Goal: Use online tool/utility: Utilize a website feature to perform a specific function

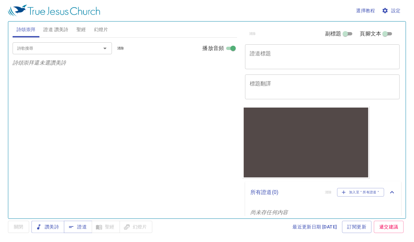
click at [388, 119] on div "清除 副標題 頁腳文本 證道標題 x 證道標題 標題翻譯 x 標題翻譯 副標題 x 副標題 副標題翻譯 x 副標題翻譯 頁腳文本 頁腳文本 所有證道 ( 0 …" at bounding box center [322, 117] width 164 height 197
click at [78, 230] on span "證道" at bounding box center [78, 227] width 18 height 8
click at [208, 4] on div "選擇教程 設定" at bounding box center [205, 10] width 395 height 21
click at [57, 30] on span "證道 讚美詩" at bounding box center [55, 29] width 25 height 8
click at [16, 27] on button "詩頌崇拜" at bounding box center [26, 30] width 27 height 16
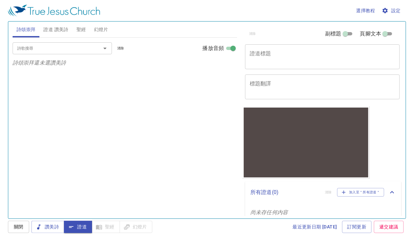
click at [20, 44] on div "詩歌搜尋" at bounding box center [62, 48] width 99 height 12
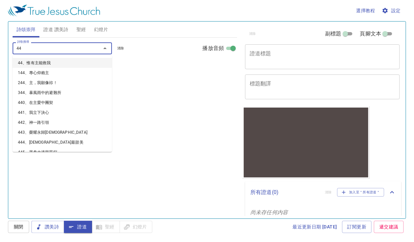
type input "4"
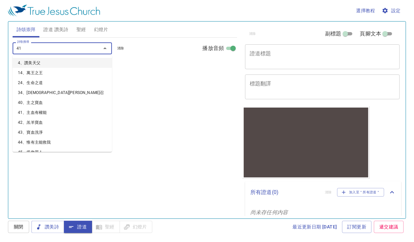
type input "415"
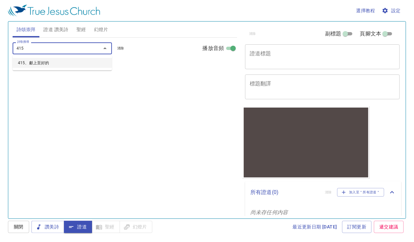
click at [46, 61] on li "415、獻上至好的" at bounding box center [62, 63] width 99 height 10
select select "1"
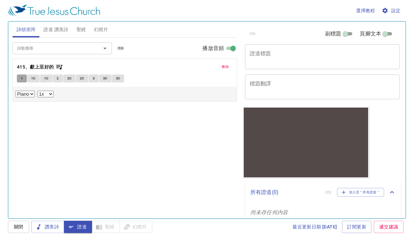
click at [21, 77] on span "1" at bounding box center [22, 78] width 2 height 6
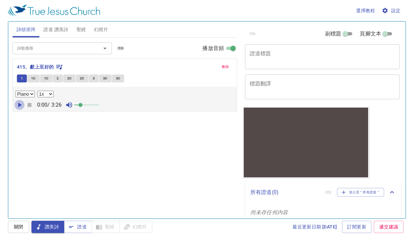
click at [19, 103] on icon "button" at bounding box center [20, 105] width 8 height 8
drag, startPoint x: 80, startPoint y: 107, endPoint x: 177, endPoint y: 94, distance: 98.5
click at [173, 100] on div "0:00 / 3:26" at bounding box center [125, 105] width 218 height 10
click at [391, 11] on span "設定" at bounding box center [392, 11] width 18 height 8
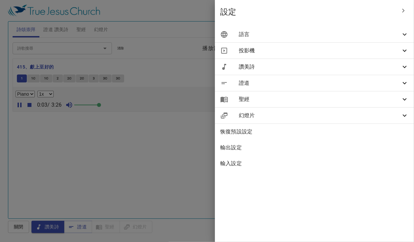
click at [336, 45] on div "投影機" at bounding box center [314, 51] width 199 height 16
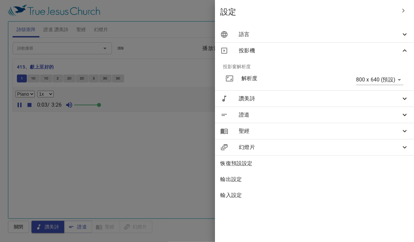
click at [336, 39] on div "語言" at bounding box center [314, 34] width 199 height 16
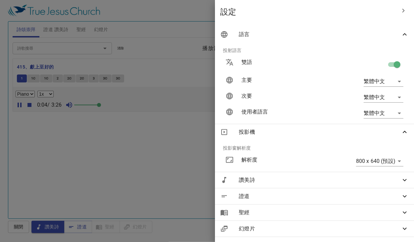
click at [393, 64] on input "checkbox" at bounding box center [397, 66] width 38 height 13
checkbox input "false"
drag, startPoint x: 142, startPoint y: 155, endPoint x: 149, endPoint y: 159, distance: 7.3
click at [143, 155] on div at bounding box center [207, 121] width 414 height 242
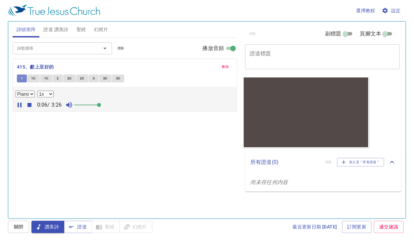
click at [24, 77] on button "1" at bounding box center [22, 78] width 10 height 8
click at [21, 79] on span "1" at bounding box center [22, 78] width 2 height 6
click at [31, 78] on span "1C" at bounding box center [33, 78] width 5 height 6
click at [45, 75] on span "1C" at bounding box center [46, 78] width 5 height 6
click at [70, 80] on span "2C" at bounding box center [69, 78] width 5 height 6
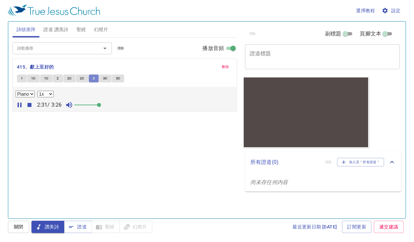
click at [93, 78] on span "3" at bounding box center [94, 78] width 2 height 6
click at [28, 106] on icon "button" at bounding box center [29, 105] width 8 height 8
click at [226, 66] on span "刪除" at bounding box center [225, 67] width 7 height 6
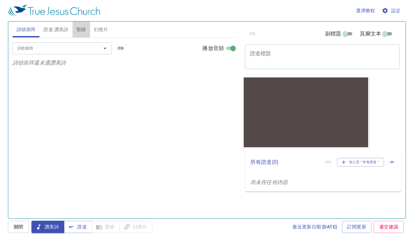
click at [85, 33] on button "聖經" at bounding box center [81, 30] width 18 height 16
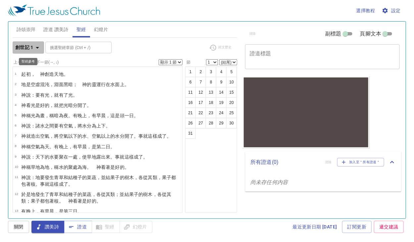
click at [25, 47] on b "創世記 1" at bounding box center [24, 47] width 18 height 8
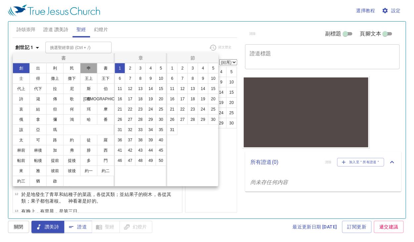
click at [84, 72] on button "申" at bounding box center [88, 68] width 17 height 11
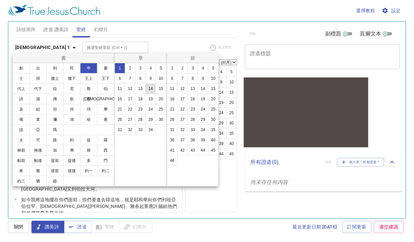
click at [153, 88] on button "14" at bounding box center [150, 88] width 11 height 11
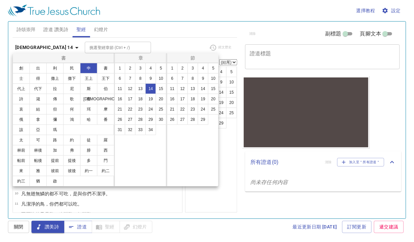
click at [150, 26] on div at bounding box center [207, 121] width 414 height 242
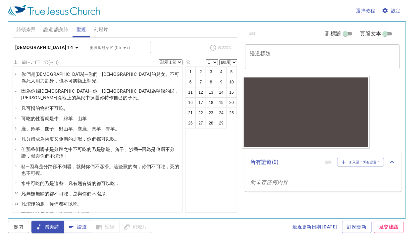
click at [396, 62] on div "x 證道標題" at bounding box center [322, 56] width 155 height 25
click at [350, 31] on input "副標題" at bounding box center [345, 35] width 24 height 8
checkbox input "true"
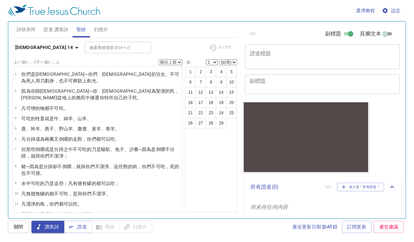
click at [265, 62] on textarea "證道標題" at bounding box center [322, 56] width 145 height 13
click at [391, 12] on span "設定" at bounding box center [392, 11] width 18 height 8
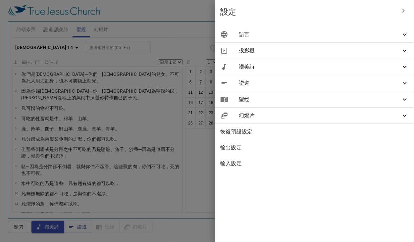
click at [373, 37] on span "語言" at bounding box center [320, 34] width 162 height 8
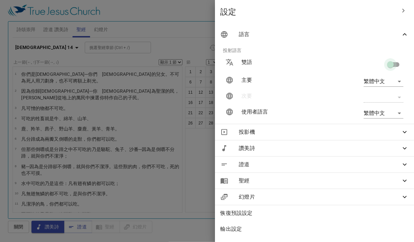
click at [385, 65] on input "checkbox" at bounding box center [390, 66] width 38 height 13
checkbox input "true"
type input "en"
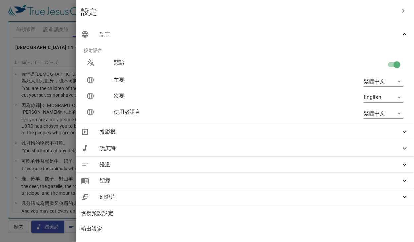
click at [159, 39] on div at bounding box center [207, 121] width 414 height 242
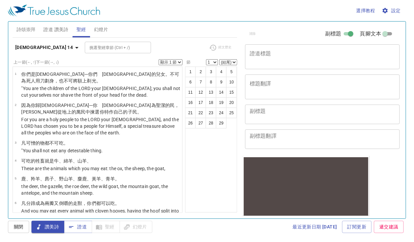
click at [271, 63] on textarea "證道標題" at bounding box center [322, 56] width 145 height 13
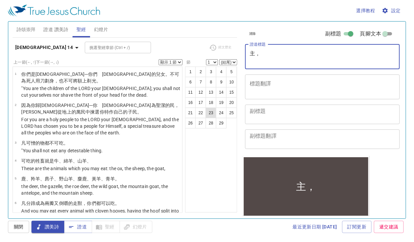
type textarea "主，！"
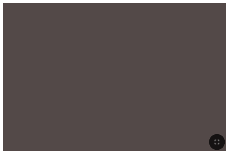
click at [223, 142] on button "button" at bounding box center [217, 142] width 16 height 16
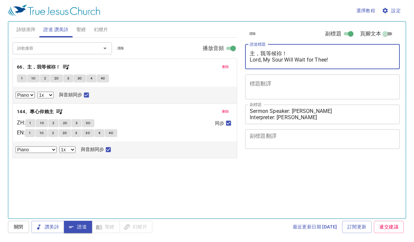
select select "1"
